Goal: Check status: Check status

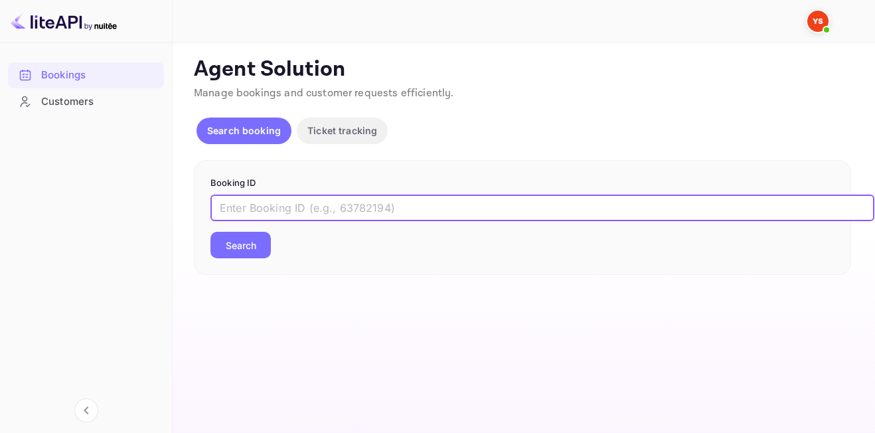
click at [319, 210] on input "text" at bounding box center [542, 207] width 664 height 27
type input "9227049"
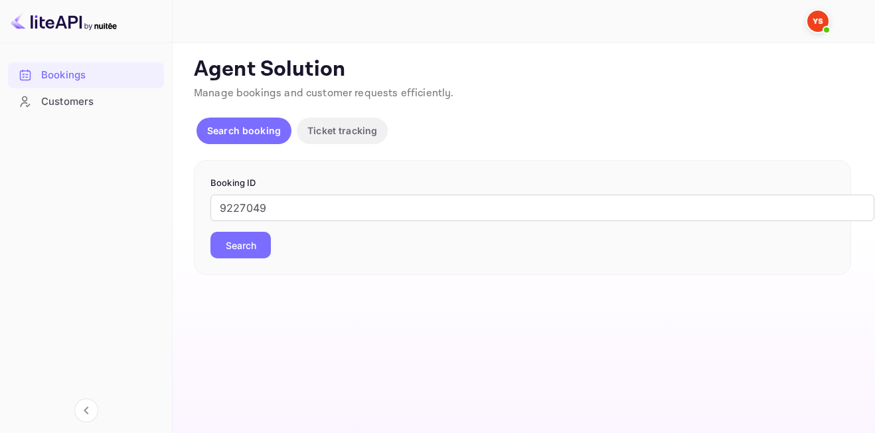
click at [262, 258] on button "Search" at bounding box center [240, 245] width 60 height 27
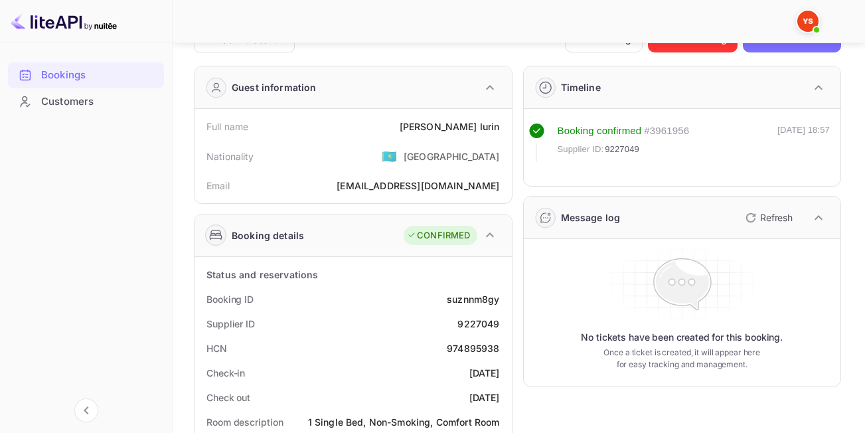
scroll to position [25, 0]
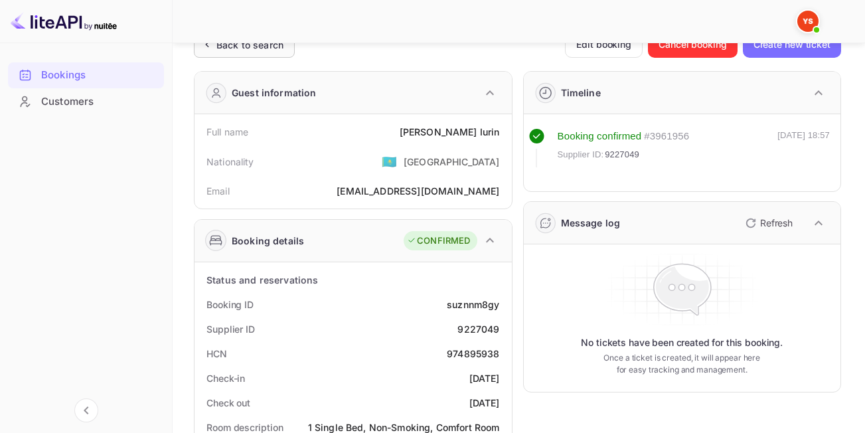
click at [254, 55] on div "Back to search" at bounding box center [244, 44] width 101 height 27
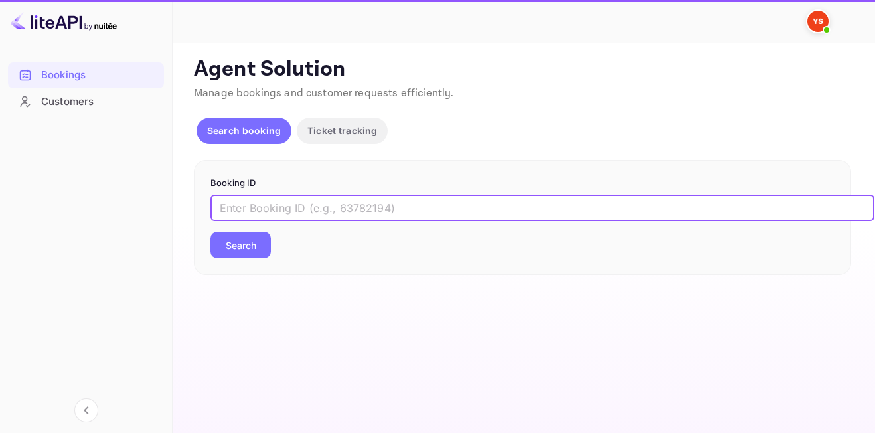
click at [382, 195] on input "text" at bounding box center [542, 207] width 664 height 27
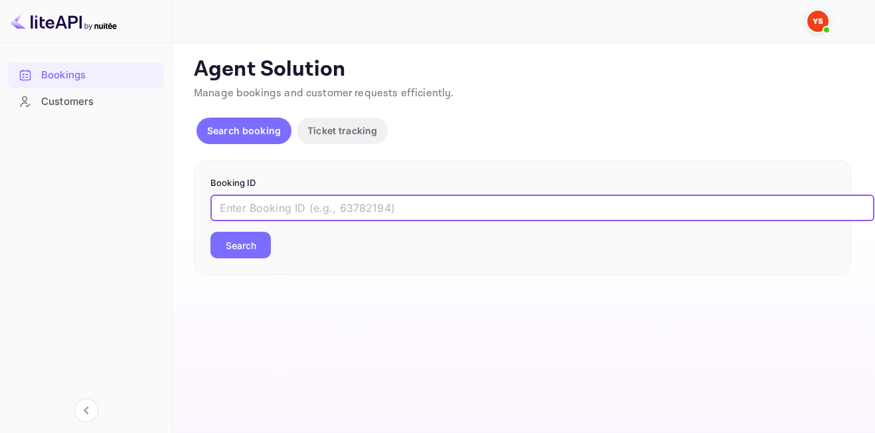
paste input "9189219"
type input "9189219"
click at [210, 232] on button "Search" at bounding box center [240, 245] width 60 height 27
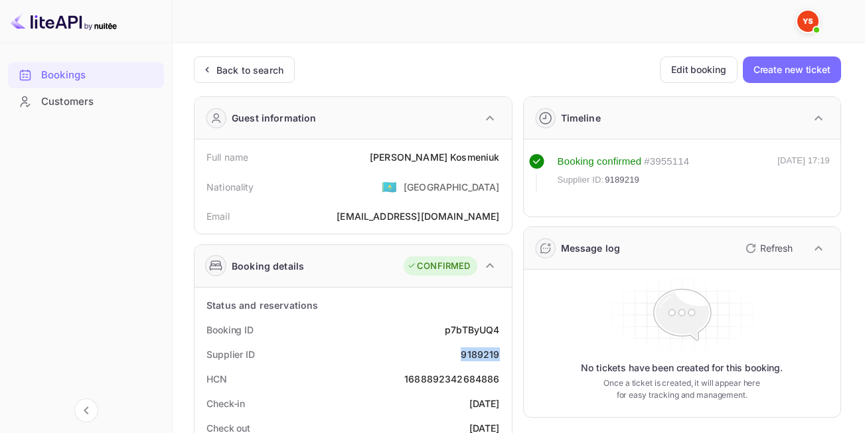
drag, startPoint x: 461, startPoint y: 352, endPoint x: 504, endPoint y: 358, distance: 44.3
click at [504, 358] on div "Supplier ID 9189219" at bounding box center [353, 354] width 307 height 25
copy div "9189219"
click at [439, 307] on div "Status and reservations" at bounding box center [353, 305] width 307 height 25
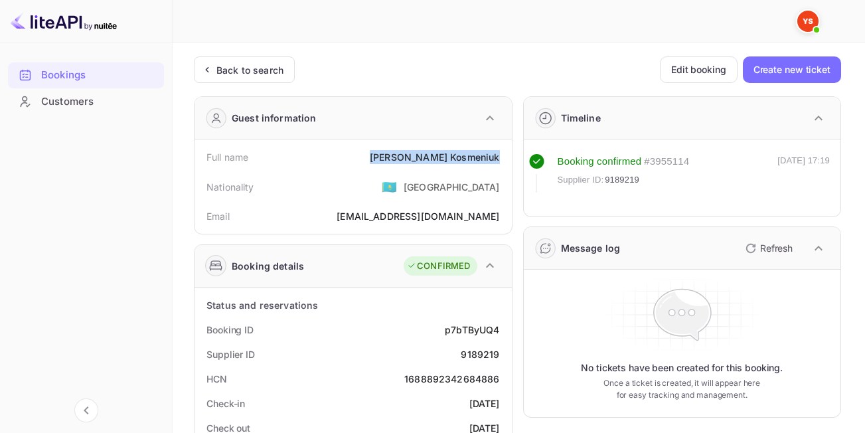
drag, startPoint x: 422, startPoint y: 155, endPoint x: 501, endPoint y: 159, distance: 79.1
click at [501, 159] on div "Full name [PERSON_NAME]" at bounding box center [353, 157] width 307 height 25
copy div "[PERSON_NAME]"
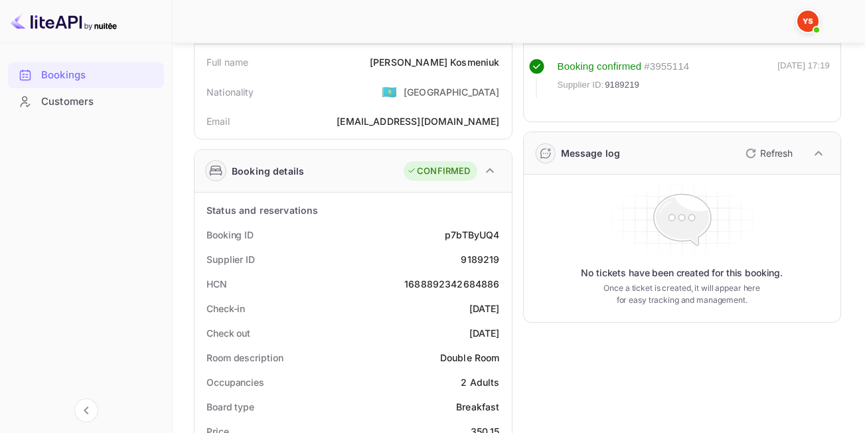
scroll to position [249, 0]
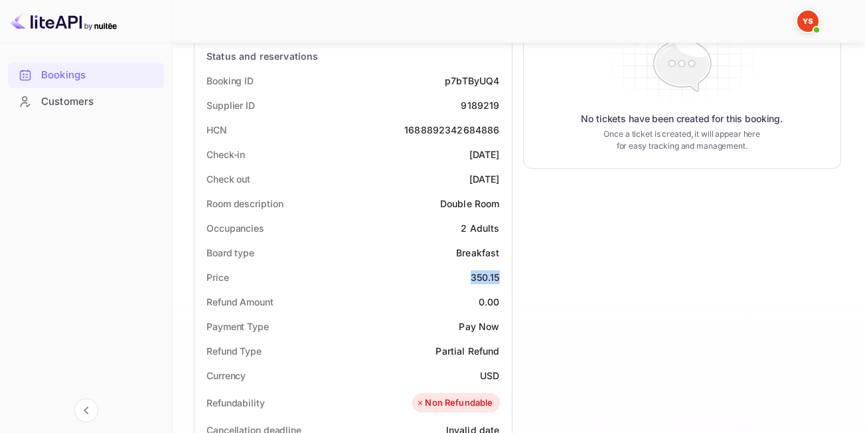
drag, startPoint x: 471, startPoint y: 277, endPoint x: 503, endPoint y: 277, distance: 32.5
click at [503, 277] on div "Price 350.15" at bounding box center [353, 277] width 307 height 25
copy div "350.15"
drag, startPoint x: 477, startPoint y: 375, endPoint x: 498, endPoint y: 374, distance: 20.6
click at [498, 374] on div "Currency USD" at bounding box center [353, 375] width 307 height 25
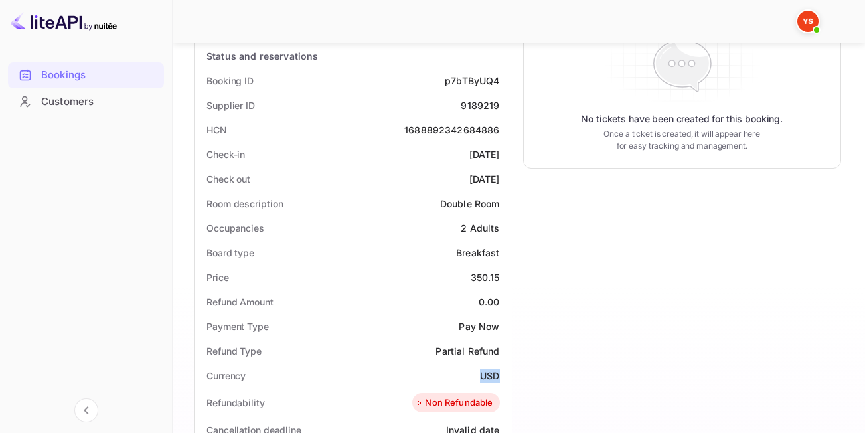
copy div "USD"
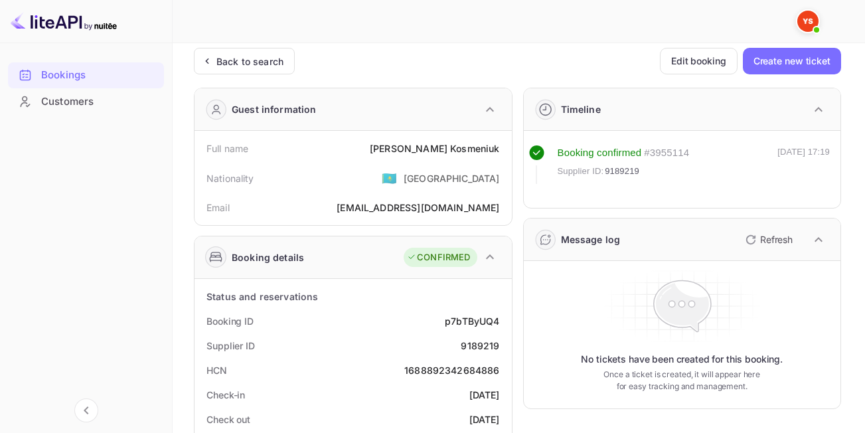
scroll to position [0, 0]
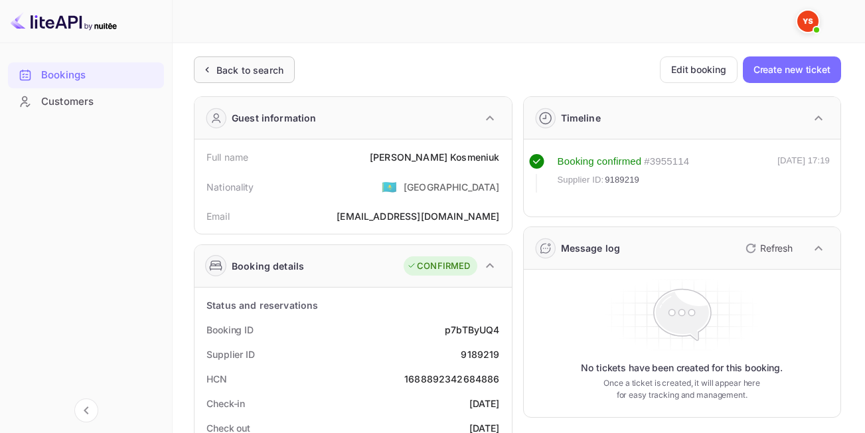
click at [256, 73] on div "Back to search" at bounding box center [249, 70] width 67 height 14
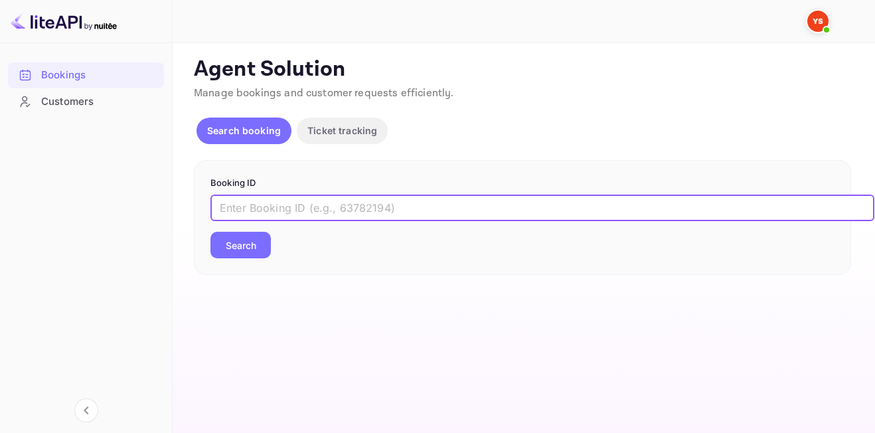
click at [315, 213] on input "text" at bounding box center [542, 207] width 664 height 27
paste input "9170890"
type input "9170890"
click at [210, 232] on button "Search" at bounding box center [240, 245] width 60 height 27
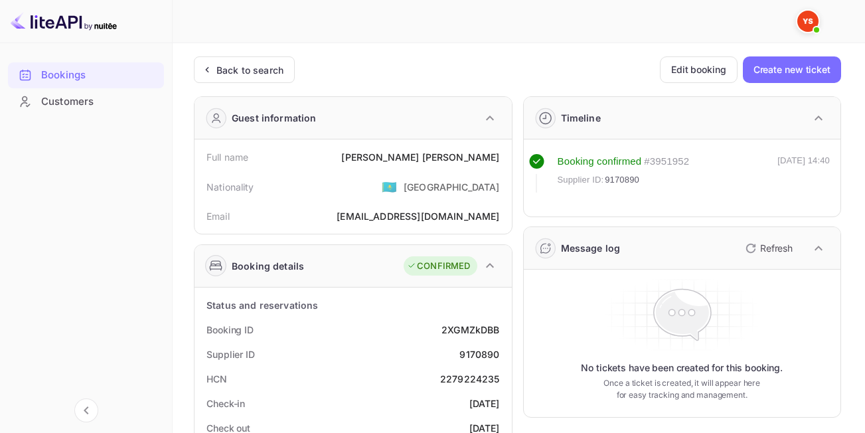
click at [650, 234] on div "Message log Refresh" at bounding box center [682, 248] width 317 height 42
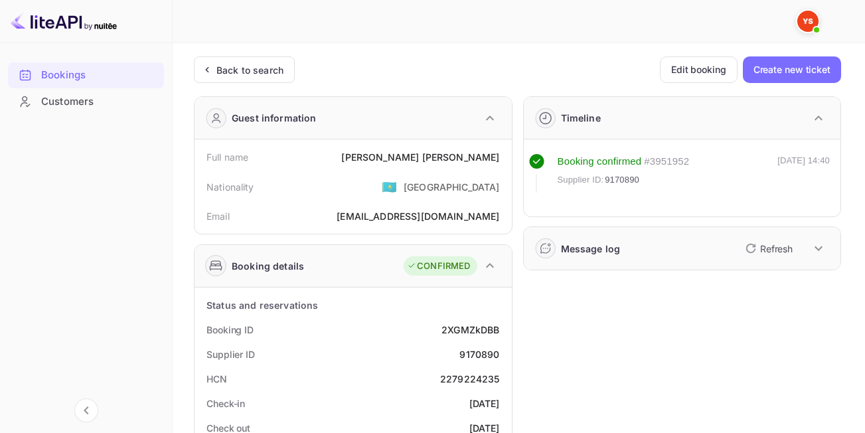
click at [650, 234] on div "Message log Refresh" at bounding box center [682, 248] width 317 height 42
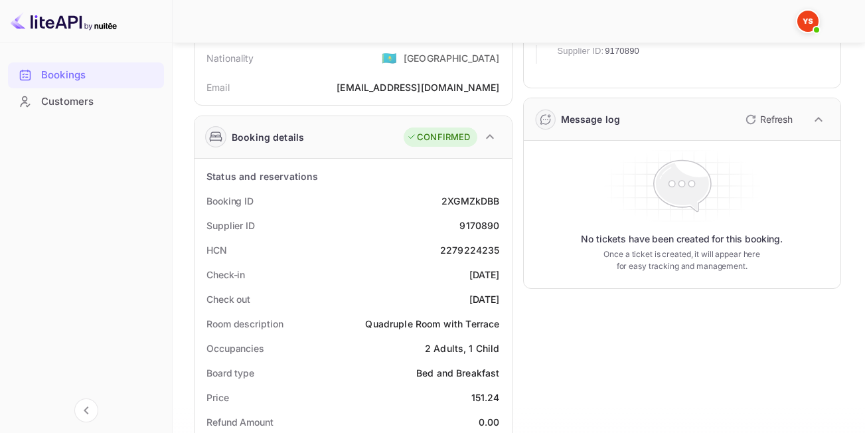
scroll to position [125, 0]
